Goal: Information Seeking & Learning: Learn about a topic

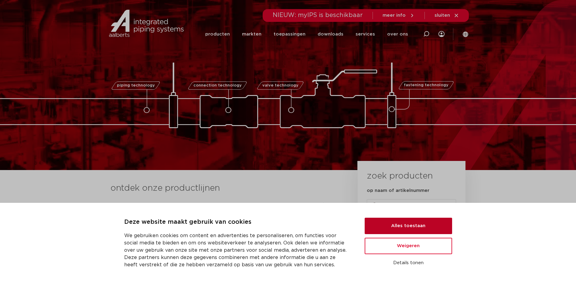
click at [417, 224] on button "Alles toestaan" at bounding box center [408, 226] width 87 height 16
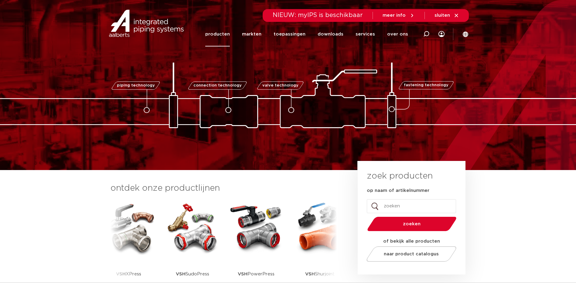
click at [228, 36] on link "producten" at bounding box center [217, 34] width 25 height 25
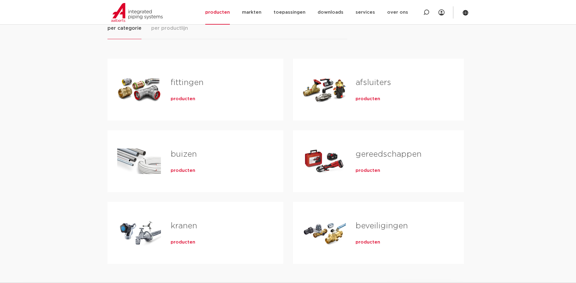
scroll to position [91, 0]
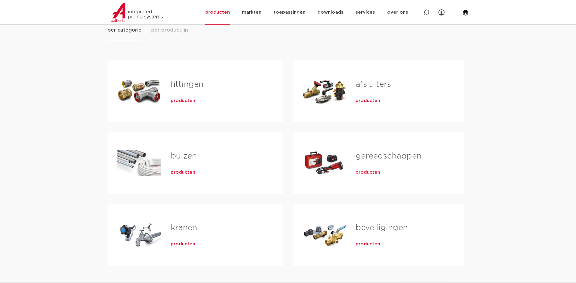
click at [183, 99] on span "producten" at bounding box center [183, 101] width 25 height 6
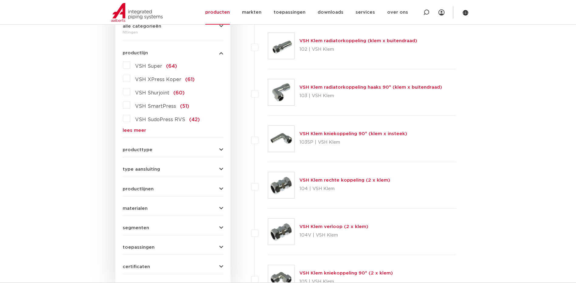
scroll to position [152, 0]
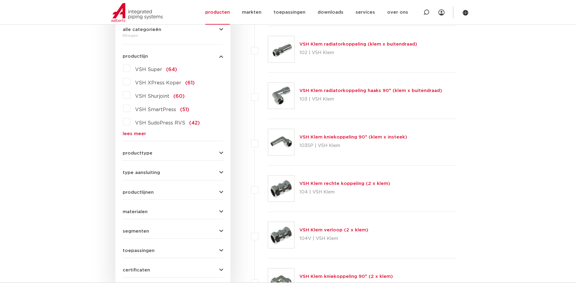
click at [128, 132] on link "lees meer" at bounding box center [173, 134] width 101 height 5
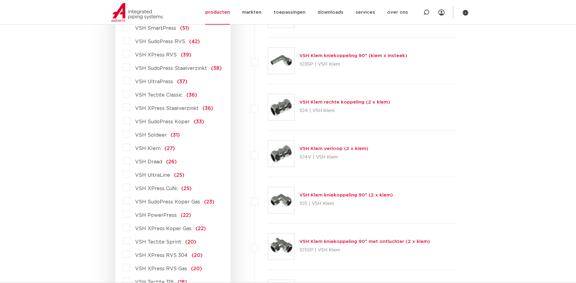
scroll to position [243, 0]
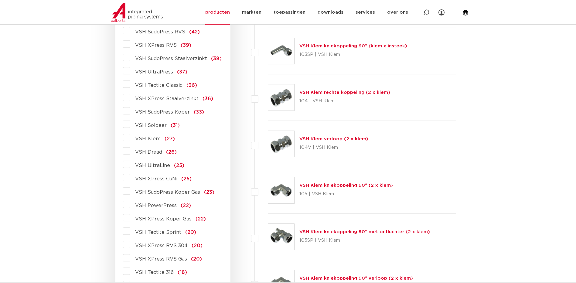
click at [149, 152] on span "VSH Draad" at bounding box center [148, 152] width 27 height 5
click at [0, 0] on input "VSH Draad (26)" at bounding box center [0, 0] width 0 height 0
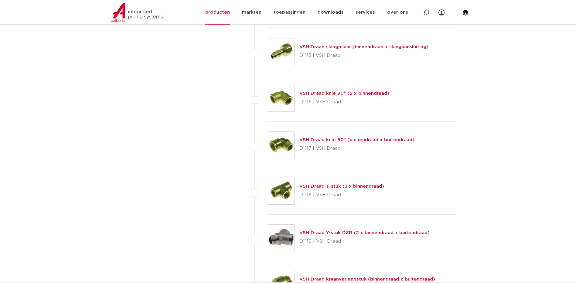
scroll to position [759, 0]
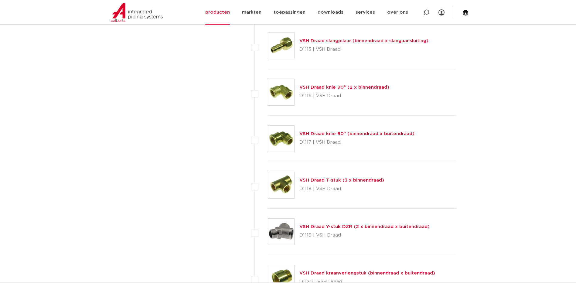
click at [319, 133] on link "VSH Draad knie 90° (binnendraad x buitendraad)" at bounding box center [356, 134] width 115 height 5
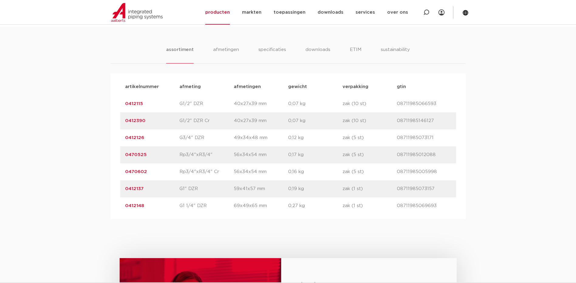
scroll to position [395, 0]
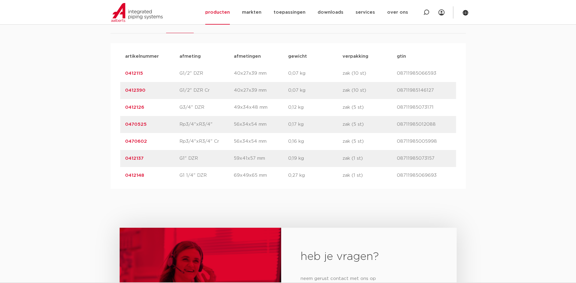
click at [362, 187] on div "artikelnummer afmeting afmetingen gewicht verpakking gtin artikelnummer 0412115…" at bounding box center [288, 116] width 355 height 146
drag, startPoint x: 377, startPoint y: 102, endPoint x: 365, endPoint y: 99, distance: 13.0
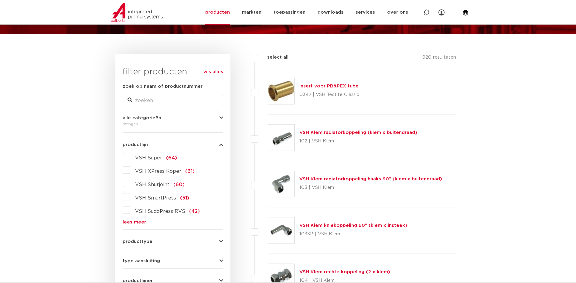
scroll to position [61, 0]
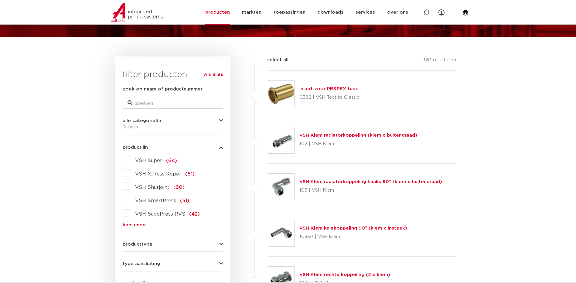
click at [136, 224] on link "lees meer" at bounding box center [173, 225] width 101 height 5
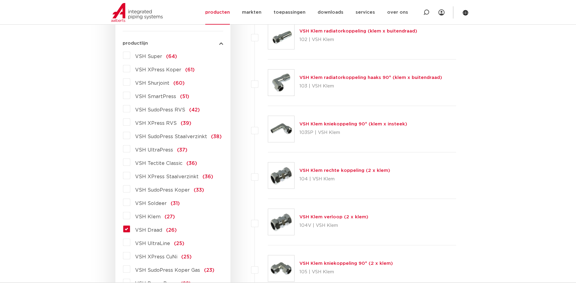
scroll to position [213, 0]
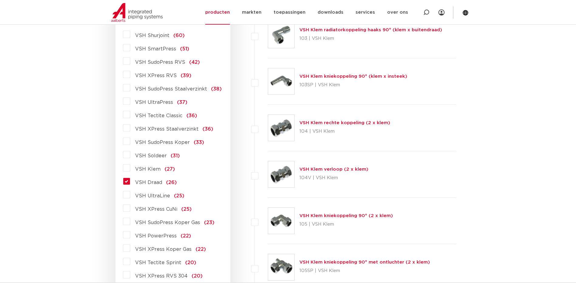
click at [141, 182] on span "VSH Draad" at bounding box center [148, 182] width 27 height 5
click at [0, 0] on input "VSH Draad (26)" at bounding box center [0, 0] width 0 height 0
click at [141, 182] on span "VSH Draad" at bounding box center [148, 182] width 27 height 5
click at [0, 0] on input "VSH Draad (26)" at bounding box center [0, 0] width 0 height 0
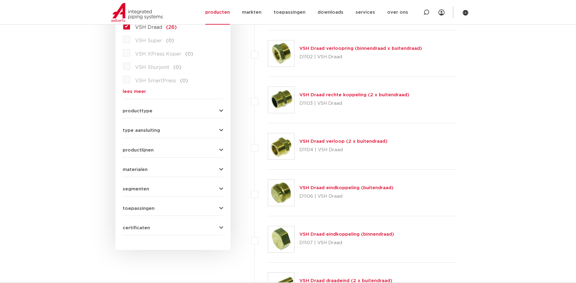
scroll to position [213, 0]
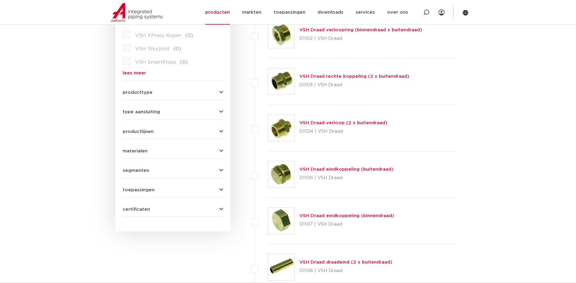
click at [320, 122] on link "VSH Draad verloop (2 x buitendraad)" at bounding box center [343, 123] width 88 height 5
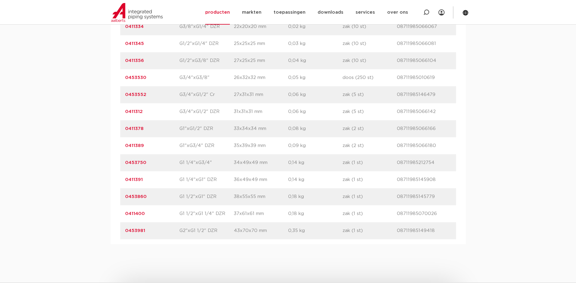
scroll to position [456, 0]
